Goal: Information Seeking & Learning: Check status

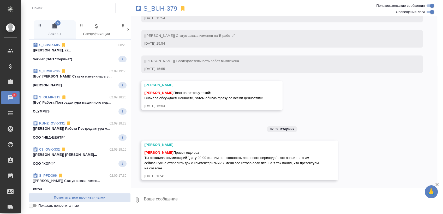
click at [74, 57] on div "Servier (ЗАО "Сервье") 2" at bounding box center [80, 59] width 94 height 6
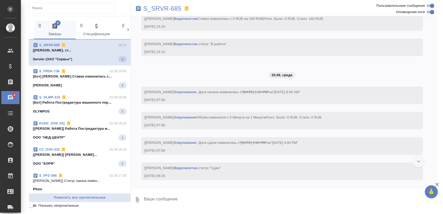
click at [81, 80] on span "S_FRSK-736 02.09 19:50 [Бот] Работа Перевод Ставка изменилась с... Fresenius Ka…" at bounding box center [80, 79] width 94 height 20
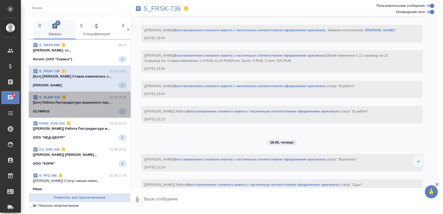
click at [79, 98] on div "S_OLMP-315 02.09 18:26" at bounding box center [80, 97] width 94 height 5
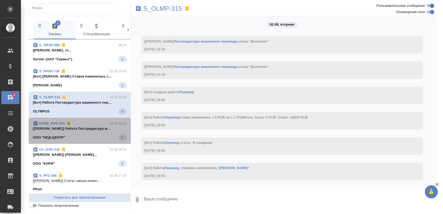
click at [83, 124] on div "KUNZ_OVK-331 02.09 18:23" at bounding box center [80, 123] width 94 height 5
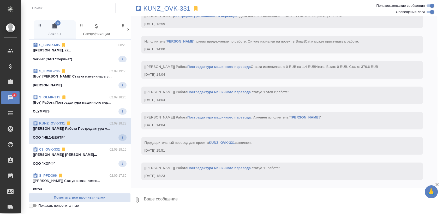
click at [74, 156] on span "C3_OVK-332 02.09 18:15 [[PERSON_NAME]... ООО "[PERSON_NAME]" 2" at bounding box center [80, 157] width 94 height 20
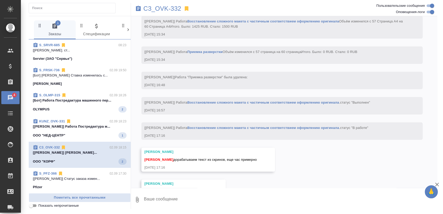
scroll to position [1477, 0]
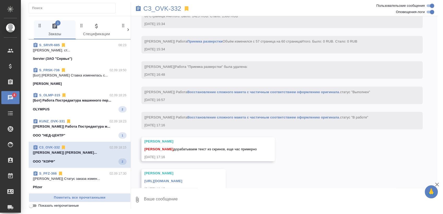
click at [86, 150] on p "[[PERSON_NAME]] [PERSON_NAME]..." at bounding box center [80, 152] width 94 height 5
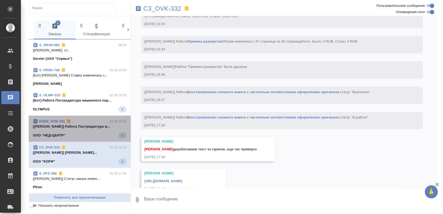
click at [91, 130] on span "KUNZ_OVK-331 02.09 18:23 [[PERSON_NAME]] Работа Постредактура м... ООО "НЕД-ЦЕН…" at bounding box center [80, 129] width 94 height 20
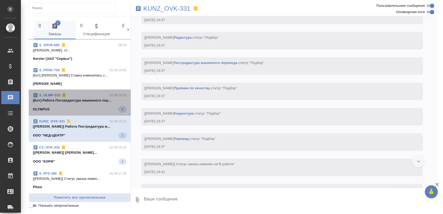
click at [101, 102] on p "[Бот] Работа Постредактура машинного пер..." at bounding box center [80, 100] width 94 height 5
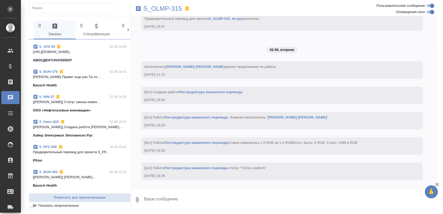
scroll to position [0, 0]
